Goal: Information Seeking & Learning: Learn about a topic

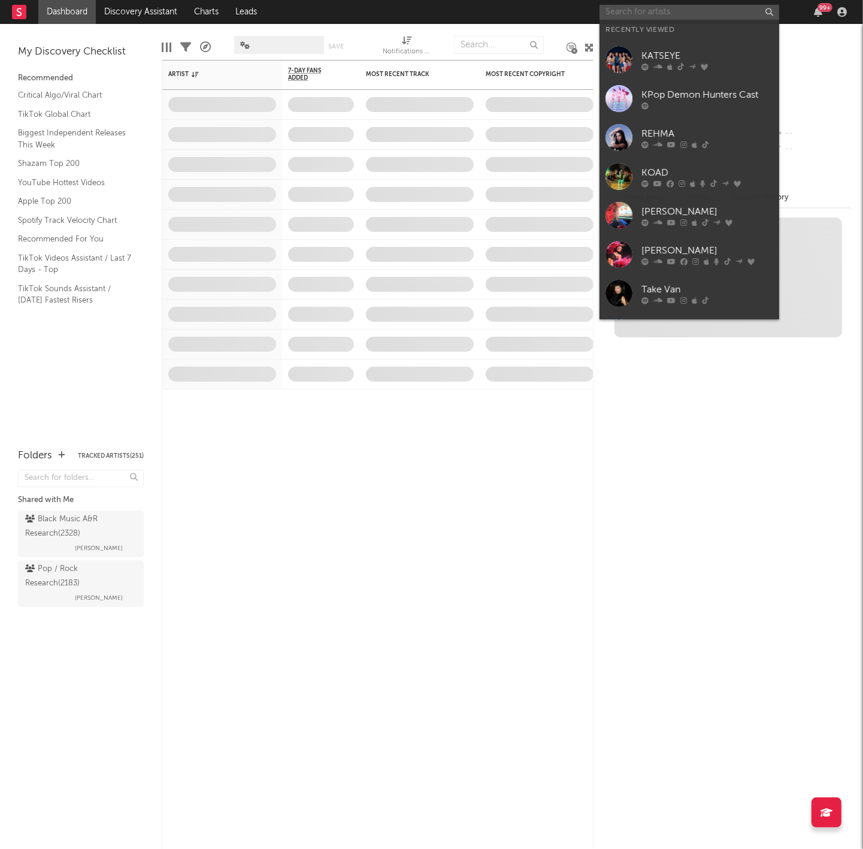
click at [674, 17] on input "text" at bounding box center [689, 12] width 180 height 15
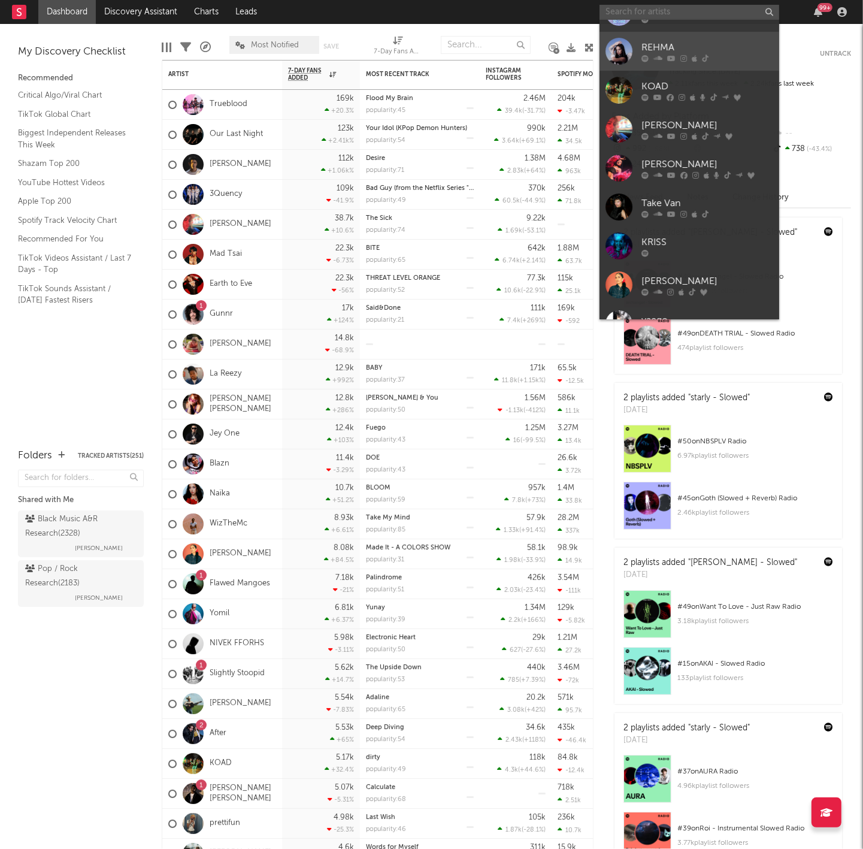
scroll to position [90, 0]
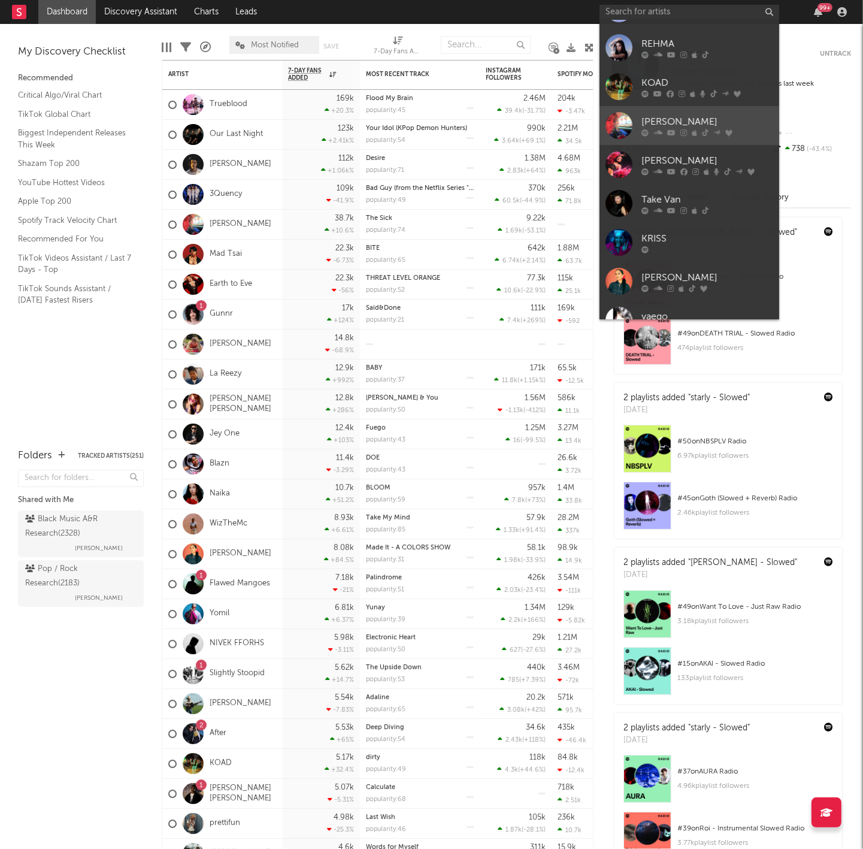
click at [699, 122] on div "[PERSON_NAME]" at bounding box center [707, 122] width 132 height 14
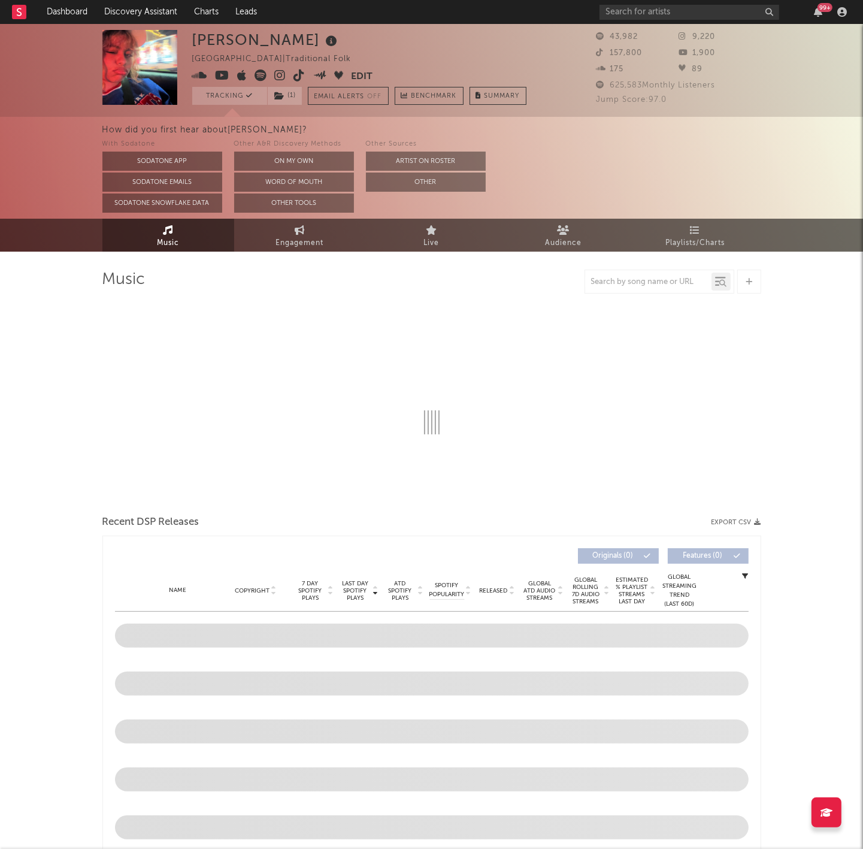
select select "1w"
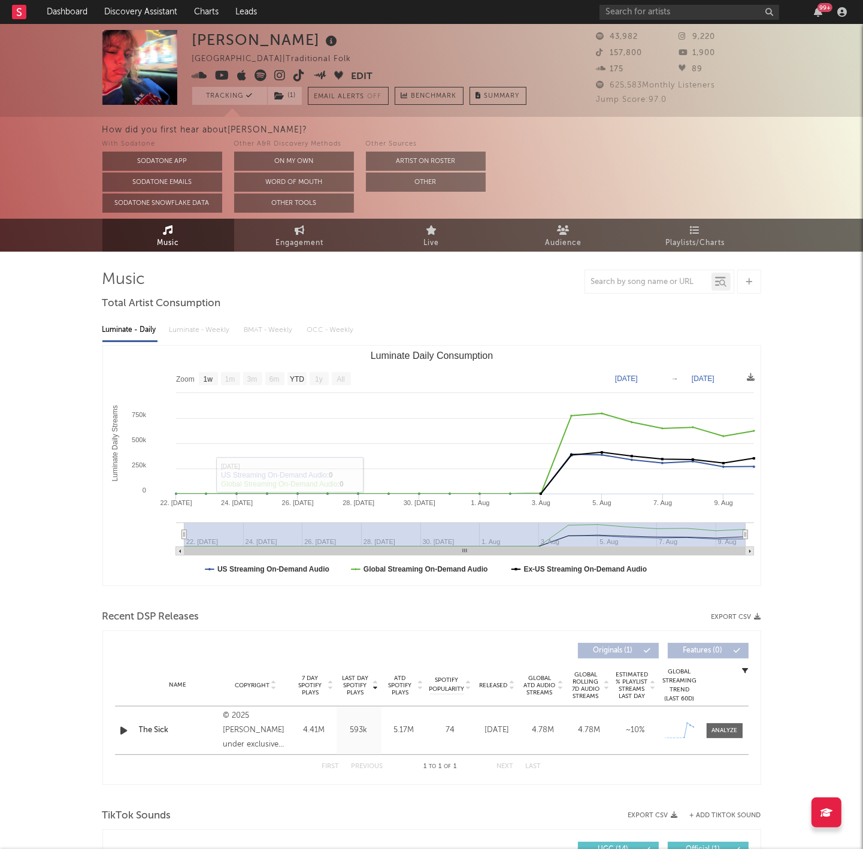
click at [126, 723] on icon "button" at bounding box center [124, 730] width 13 height 15
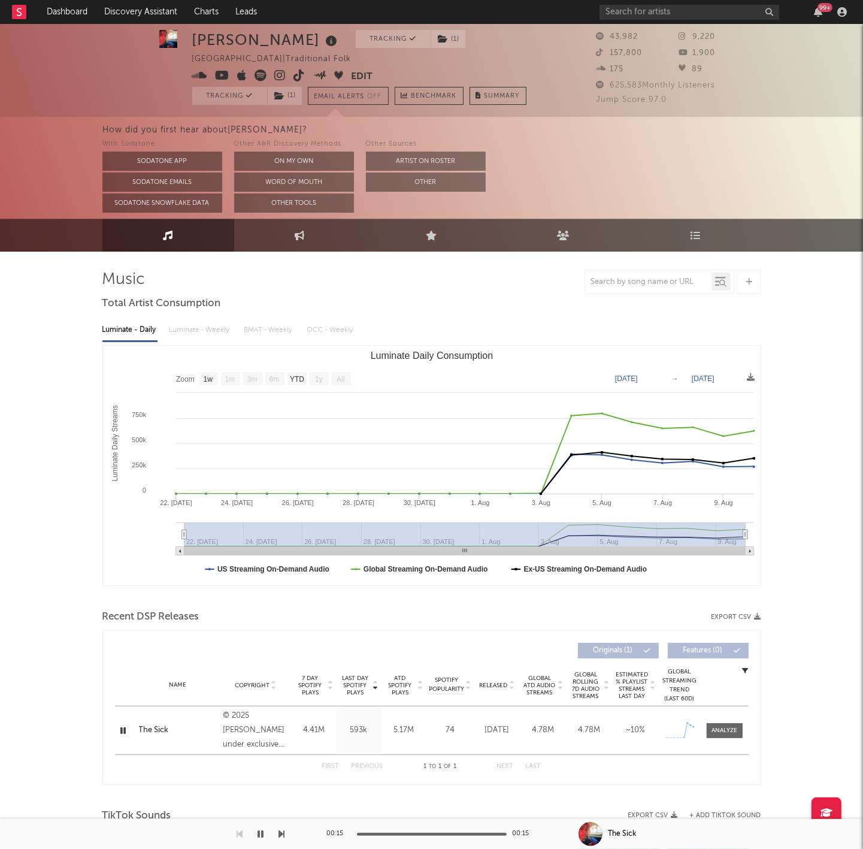
scroll to position [29, 0]
